Goal: Navigation & Orientation: Find specific page/section

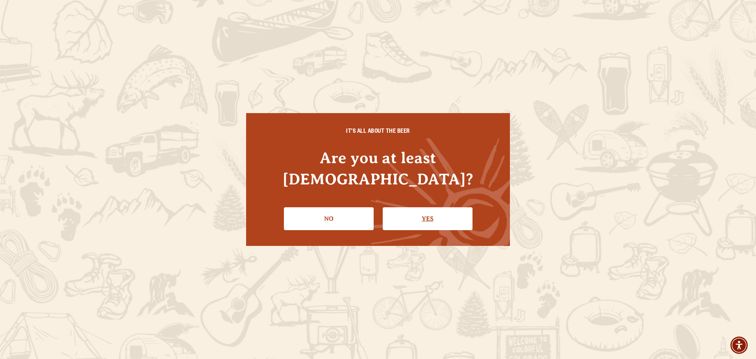
click at [428, 207] on link "Yes" at bounding box center [428, 218] width 90 height 23
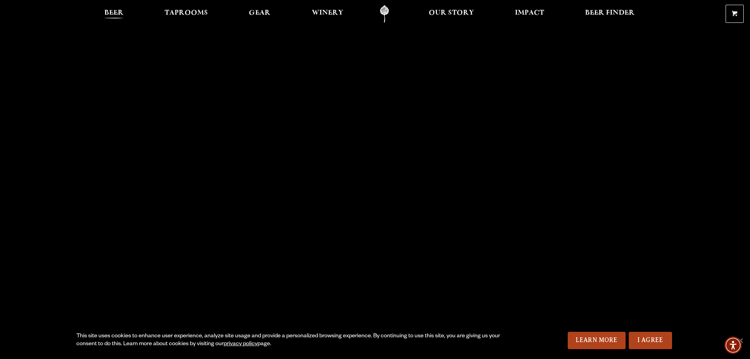
click at [106, 10] on span "Beer" at bounding box center [113, 13] width 19 height 6
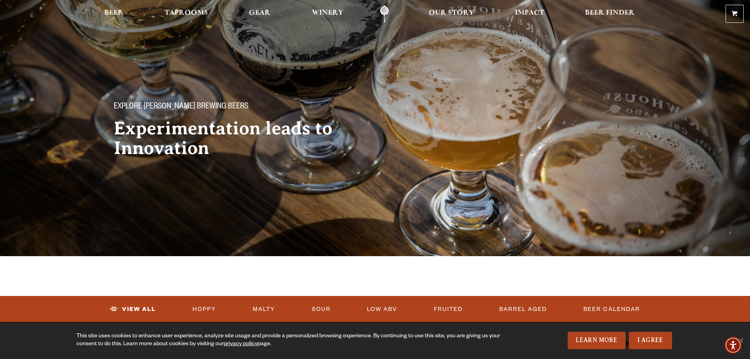
click at [388, 12] on link "Odell Home" at bounding box center [385, 14] width 30 height 18
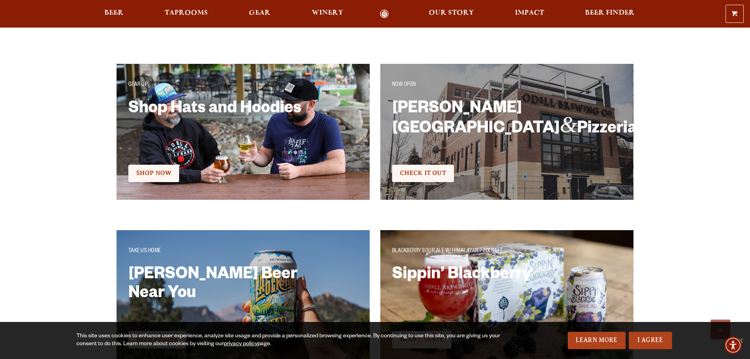
scroll to position [1457, 0]
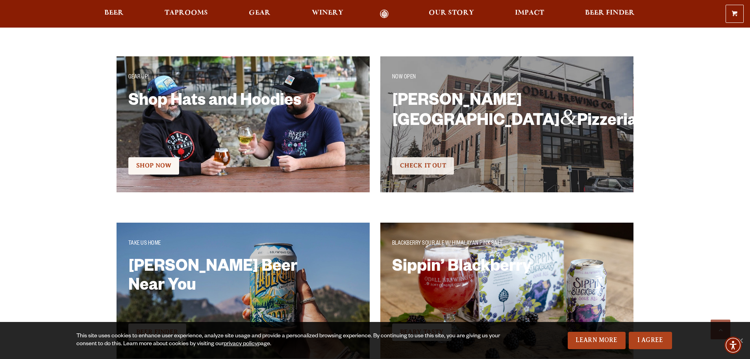
click at [437, 171] on link "Check It Out" at bounding box center [423, 165] width 62 height 17
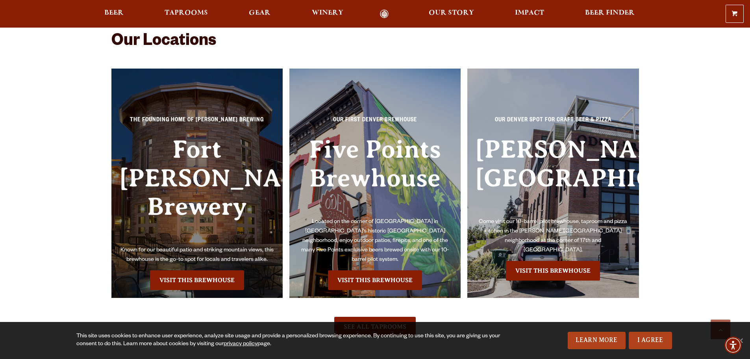
scroll to position [1858, 0]
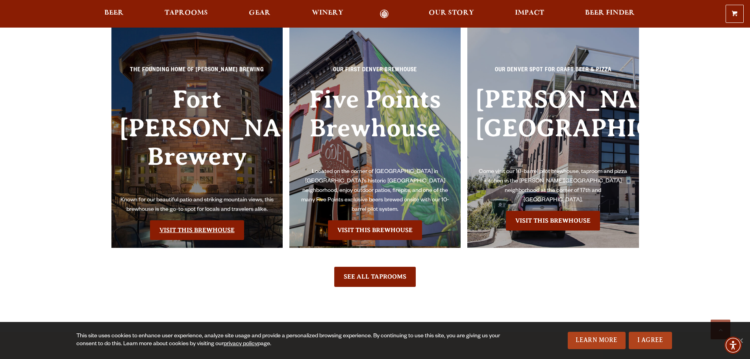
click at [224, 220] on link "Visit this Brewhouse" at bounding box center [197, 230] width 94 height 20
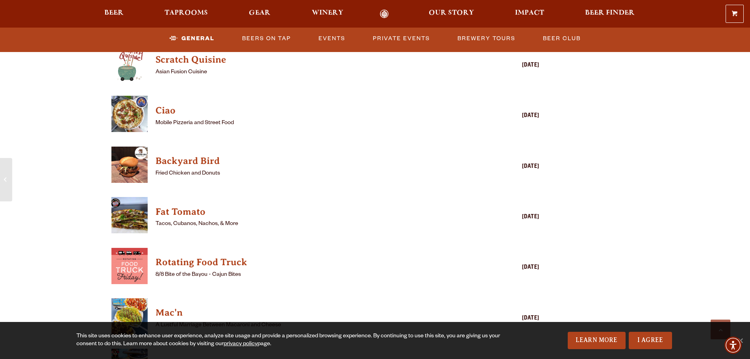
scroll to position [916, 0]
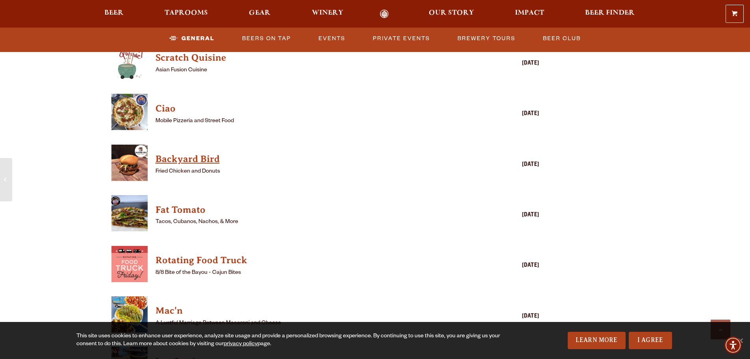
drag, startPoint x: 546, startPoint y: 155, endPoint x: 160, endPoint y: 144, distance: 385.7
click at [170, 153] on h4 "Backyard Bird" at bounding box center [314, 159] width 317 height 13
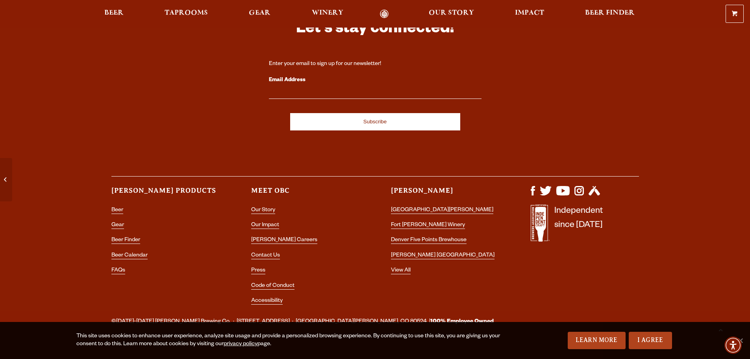
scroll to position [2287, 0]
